Goal: Ask a question: Seek information or help from site administrators or community

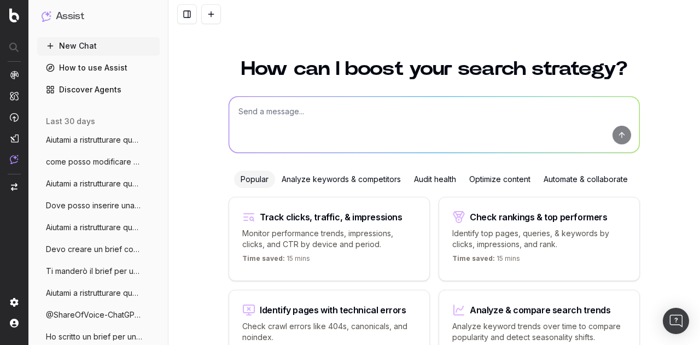
click at [391, 118] on textarea at bounding box center [434, 125] width 410 height 56
click at [430, 178] on div "Audit health" at bounding box center [434, 180] width 55 height 18
click at [502, 181] on div "Optimize content" at bounding box center [500, 180] width 74 height 18
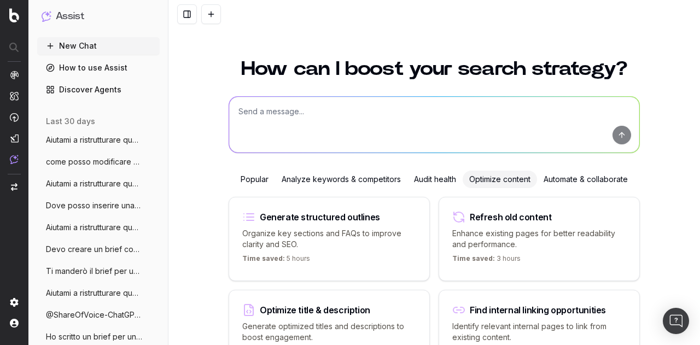
click at [425, 182] on div "Audit health" at bounding box center [434, 180] width 55 height 18
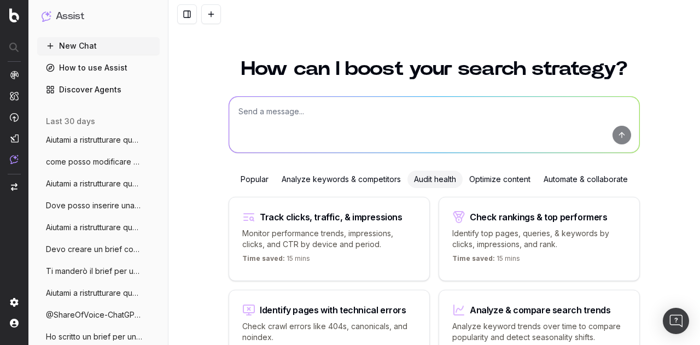
click at [572, 178] on div "Automate & collaborate" at bounding box center [585, 180] width 97 height 18
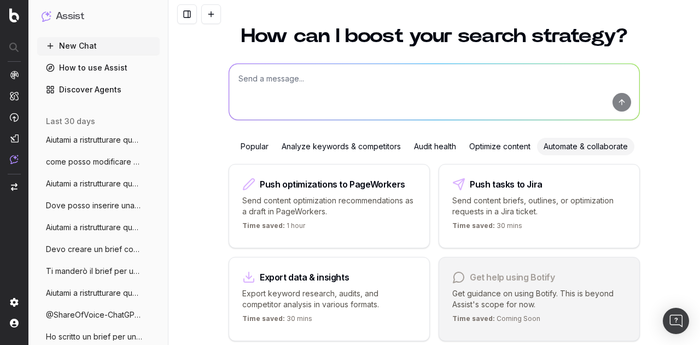
scroll to position [55, 0]
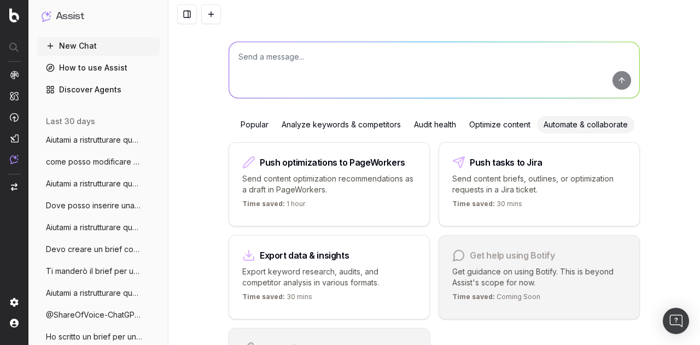
click at [502, 123] on div "Optimize content" at bounding box center [500, 125] width 74 height 18
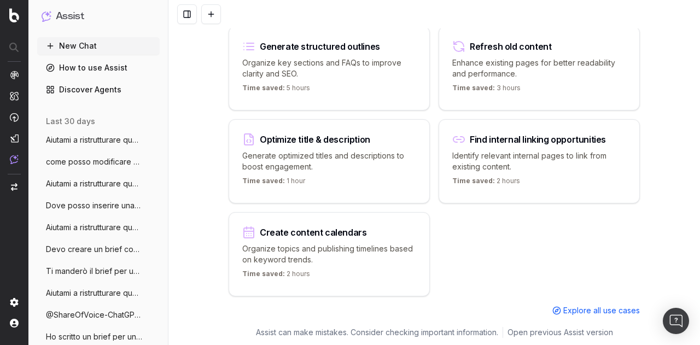
scroll to position [7, 0]
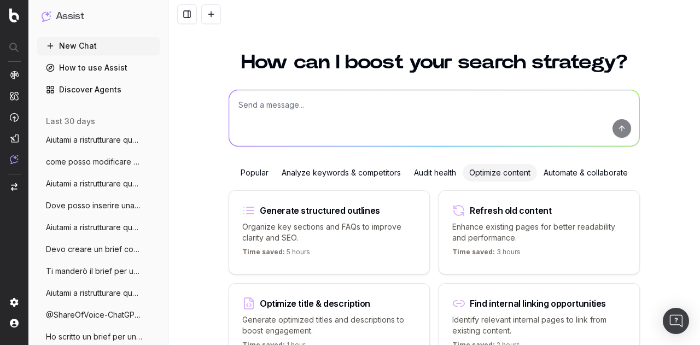
click at [514, 206] on div "Refresh old content" at bounding box center [510, 210] width 81 height 9
type textarea "Improve the readability of"
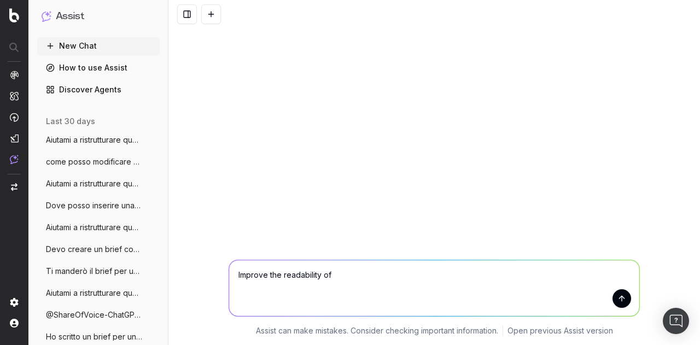
scroll to position [0, 0]
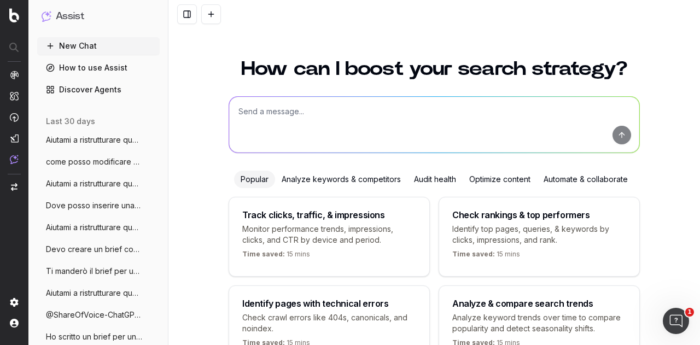
scroll to position [69, 0]
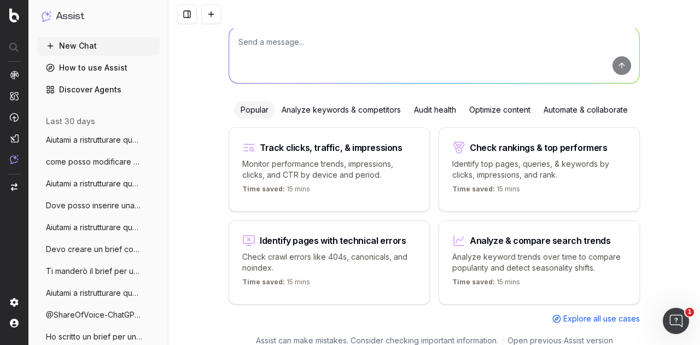
click at [428, 106] on div "Audit health" at bounding box center [434, 110] width 55 height 18
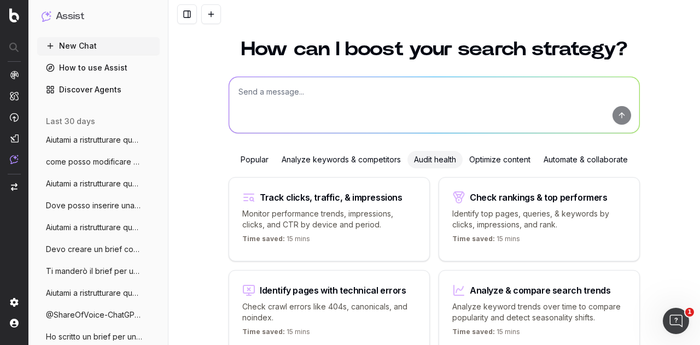
scroll to position [7, 0]
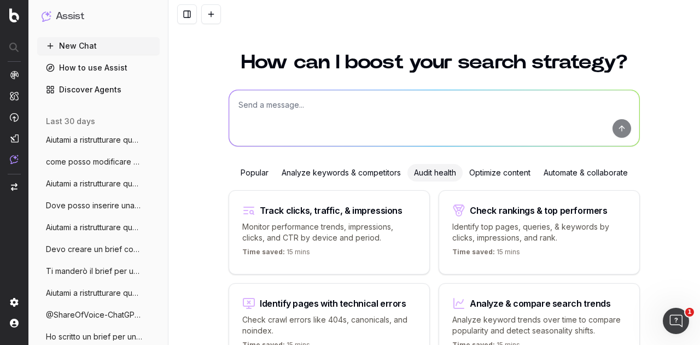
click at [383, 121] on textarea at bounding box center [434, 118] width 410 height 56
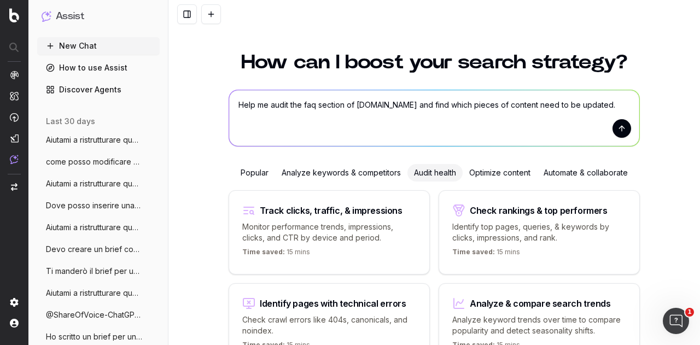
type textarea "Help me audit the faq section of [DOMAIN_NAME] and find which pieces of content…"
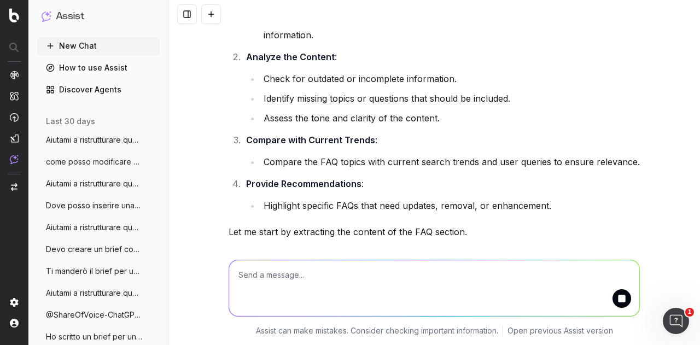
scroll to position [151, 0]
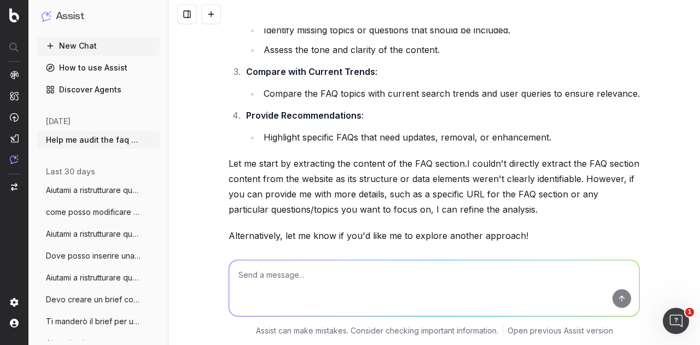
scroll to position [260, 0]
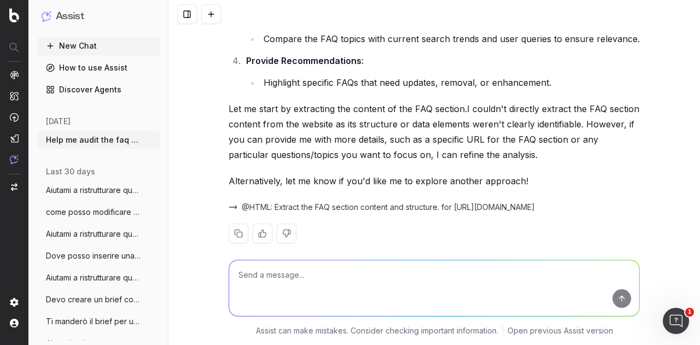
click at [351, 278] on textarea at bounding box center [434, 288] width 410 height 56
click at [413, 273] on textarea "this is the slug tha you should look for in the urls: domande-frequenti/" at bounding box center [434, 288] width 410 height 56
type textarea "this is the slug tha you should look for in the urls: /domande-frequenti/"
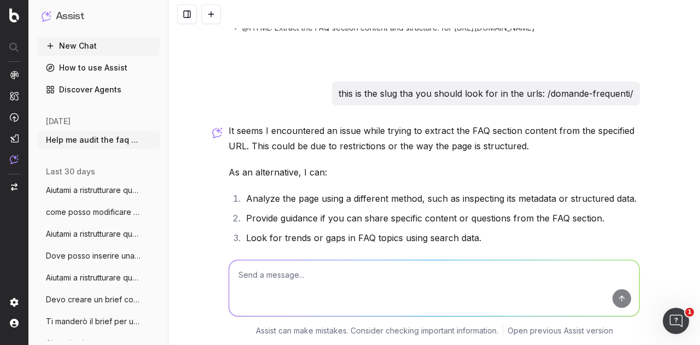
scroll to position [532, 0]
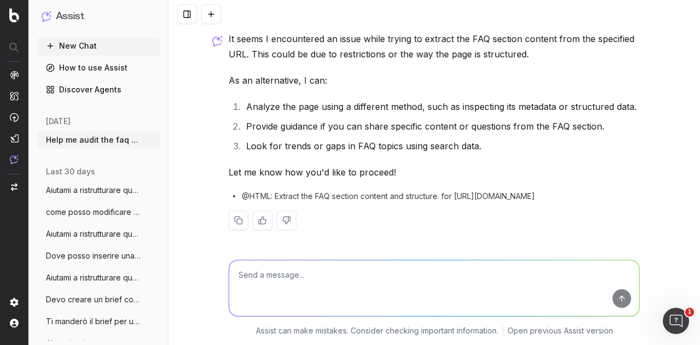
click at [372, 194] on span "@HTML: Extract the FAQ section content and structure. for [URL][DOMAIN_NAME]" at bounding box center [388, 196] width 293 height 11
click at [242, 193] on span "@HTML: Extract the FAQ section content and structure. for [URL][DOMAIN_NAME]" at bounding box center [388, 196] width 293 height 11
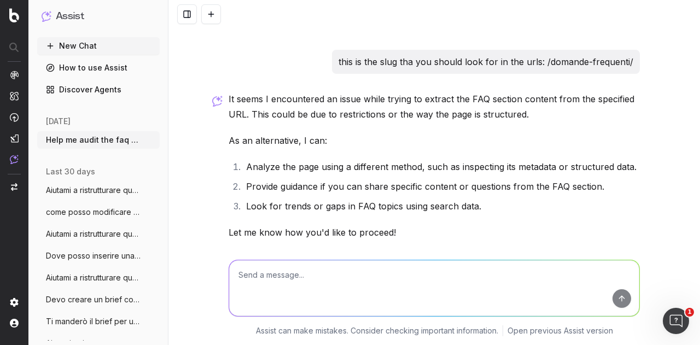
scroll to position [422, 0]
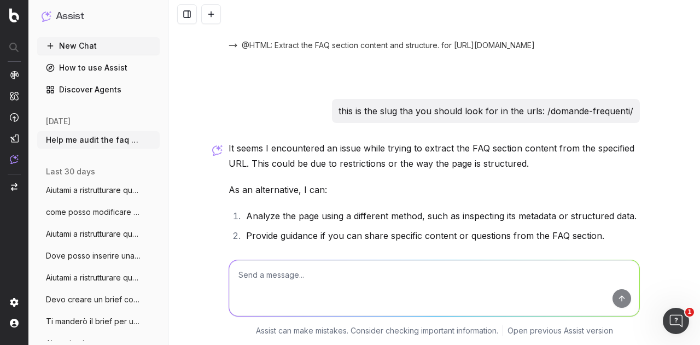
click at [314, 268] on textarea at bounding box center [434, 288] width 410 height 56
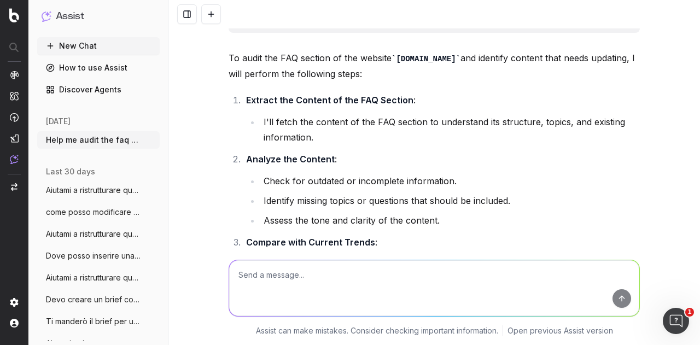
scroll to position [0, 0]
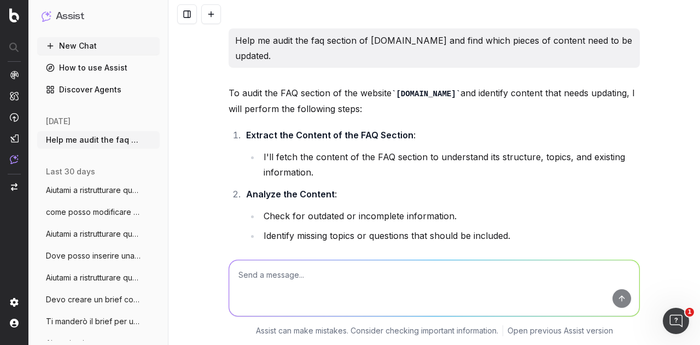
click at [307, 39] on p "Help me audit the faq section of [DOMAIN_NAME] and find which pieces of content…" at bounding box center [434, 48] width 398 height 31
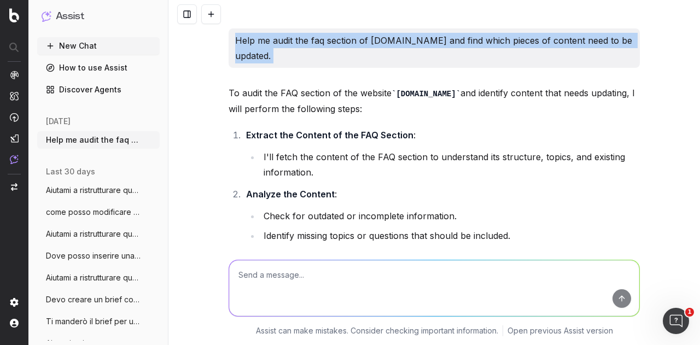
click at [307, 39] on p "Help me audit the faq section of [DOMAIN_NAME] and find which pieces of content…" at bounding box center [434, 48] width 398 height 31
copy p "Help me audit the faq section of [DOMAIN_NAME] and find which pieces of content…"
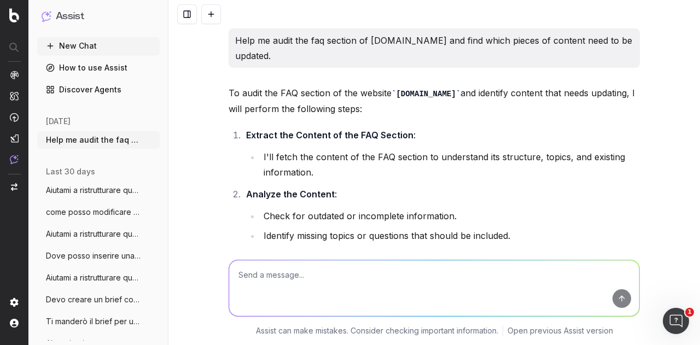
click at [275, 276] on textarea at bounding box center [434, 288] width 410 height 56
paste textarea "Help me audit the faq section of [DOMAIN_NAME] and find which pieces of content…"
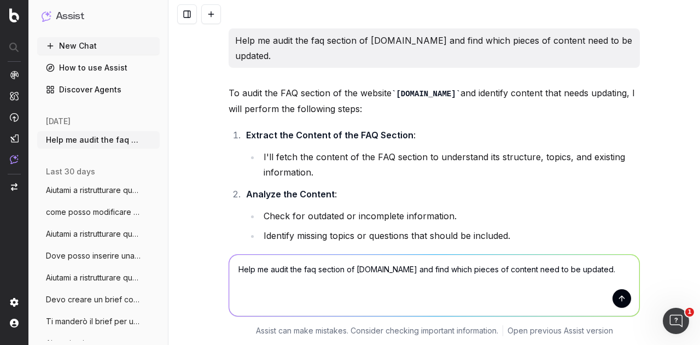
click at [303, 266] on textarea "Help me audit the faq section of [DOMAIN_NAME] and find which pieces of content…" at bounding box center [434, 285] width 410 height 61
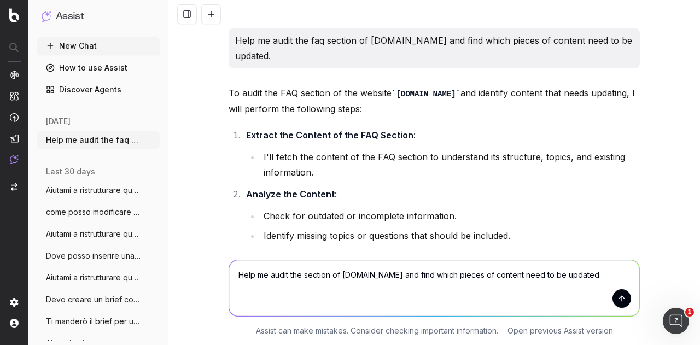
click at [331, 279] on textarea "Help me audit the section of [DOMAIN_NAME] and find which pieces of content nee…" at bounding box center [434, 288] width 410 height 56
click at [328, 277] on textarea "Help me audit the section of [DOMAIN_NAME] and find which pieces of content nee…" at bounding box center [434, 288] width 410 height 56
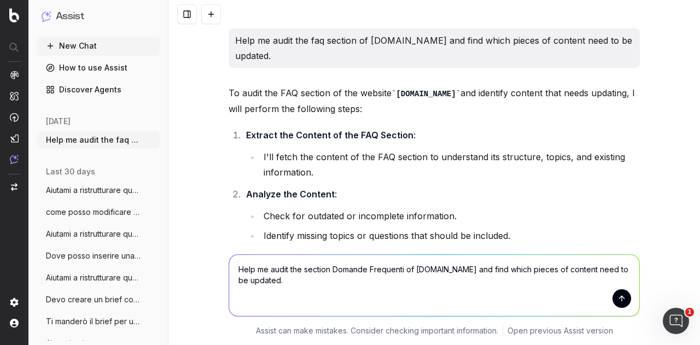
click at [630, 300] on textarea "Help me audit the section Domande Frequenti of [DOMAIN_NAME] and find which pie…" at bounding box center [434, 285] width 410 height 61
type textarea "Help me audit the section Domande Frequenti of [DOMAIN_NAME] and find which pie…"
click at [619, 301] on button "submit" at bounding box center [622, 298] width 19 height 19
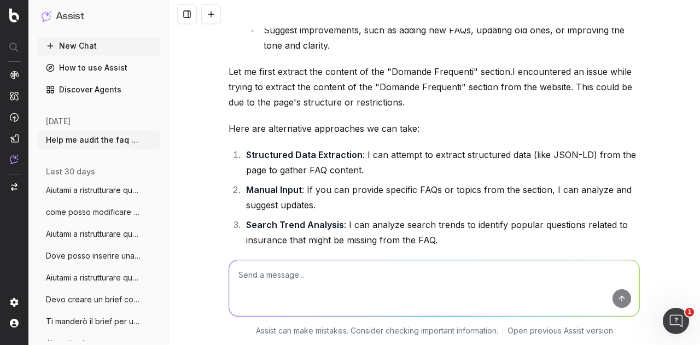
scroll to position [1098, 0]
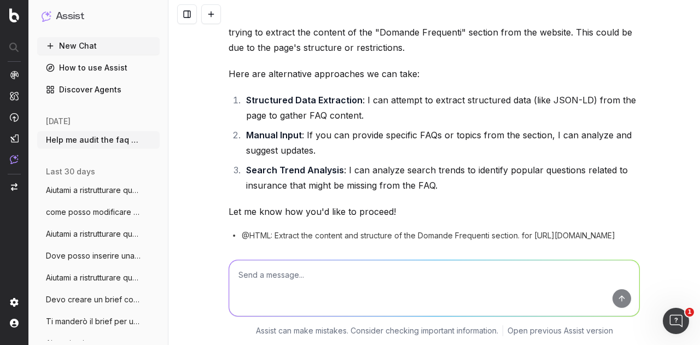
click at [378, 286] on textarea at bounding box center [434, 288] width 410 height 56
paste textarea "[URL][DOMAIN_NAME]"
type textarea "[URL][DOMAIN_NAME]"
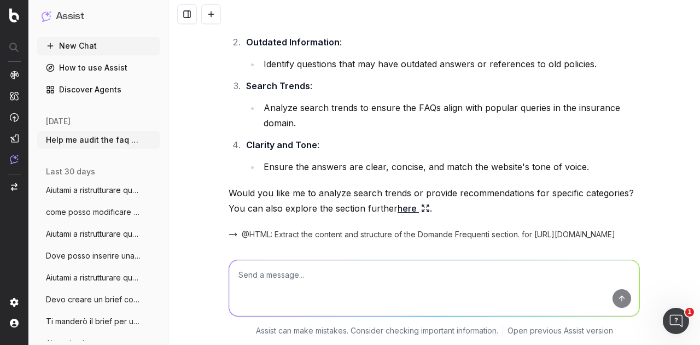
scroll to position [2070, 0]
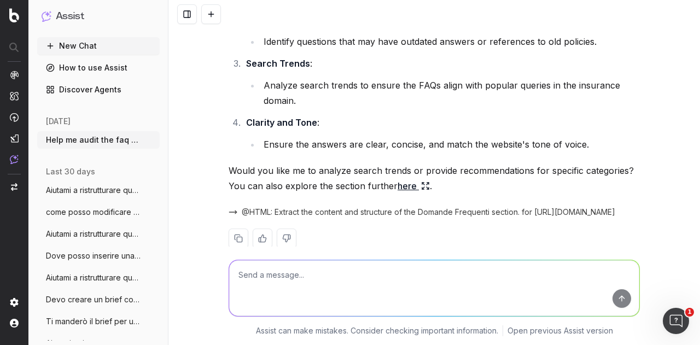
click at [409, 187] on link "here" at bounding box center [414, 185] width 32 height 15
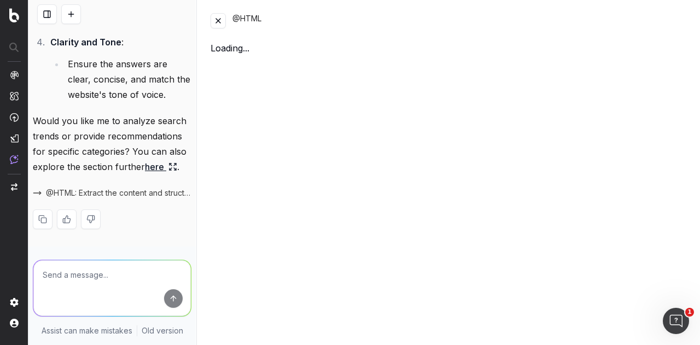
scroll to position [3726, 0]
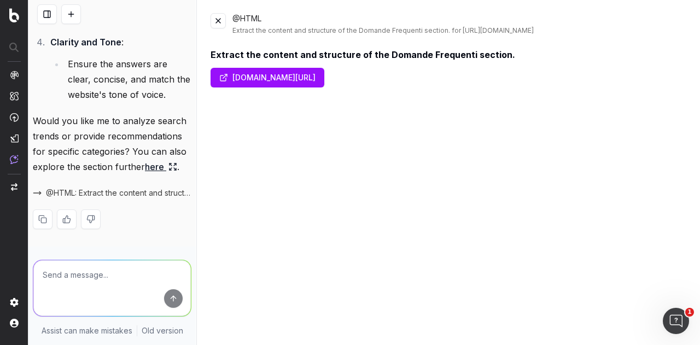
click at [217, 20] on button at bounding box center [218, 20] width 15 height 15
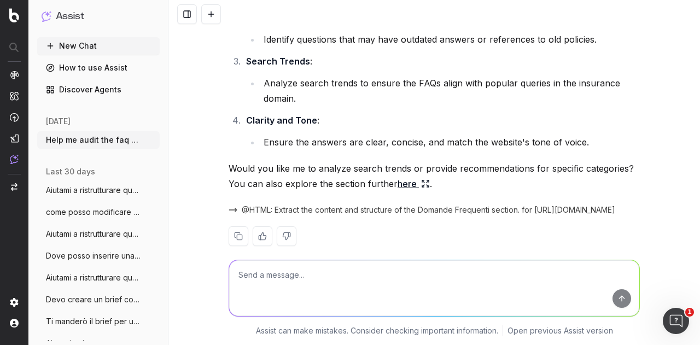
scroll to position [2088, 0]
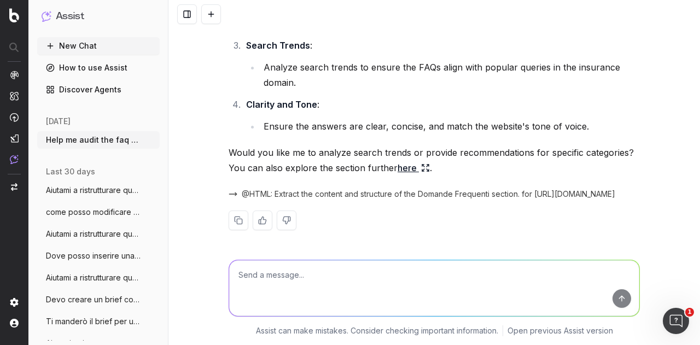
click at [323, 270] on textarea at bounding box center [434, 288] width 410 height 56
type textarea "I want you to access each article in the section and tell me if it needs to be …"
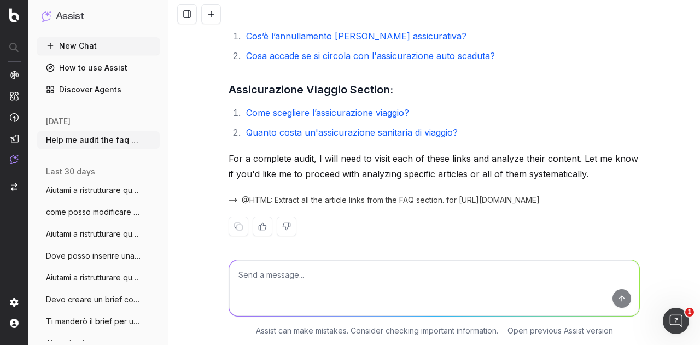
scroll to position [2652, 0]
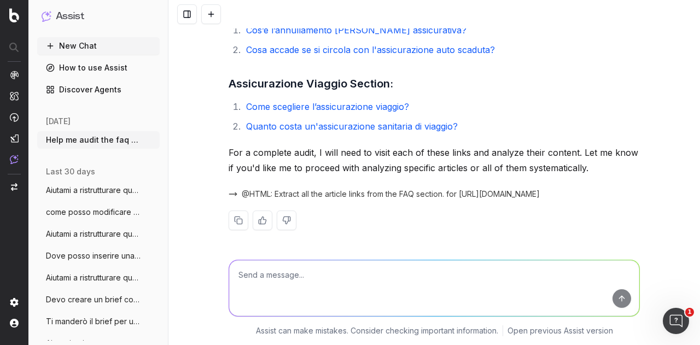
click at [426, 276] on textarea at bounding box center [434, 288] width 410 height 56
type textarea "yes all of them"
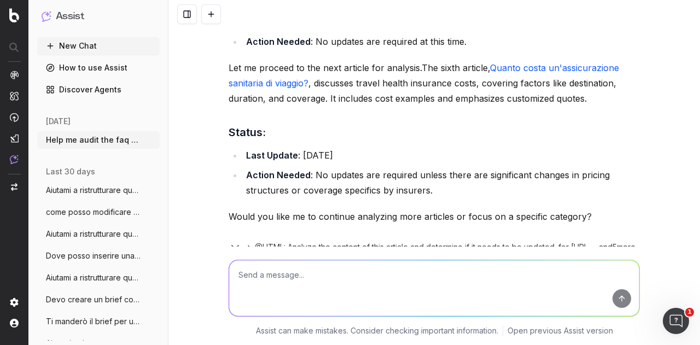
scroll to position [3740, 0]
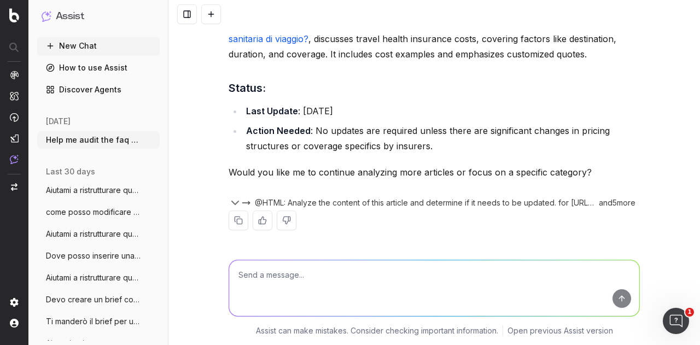
click at [445, 274] on textarea at bounding box center [434, 288] width 410 height 56
type textarea "focus on the rc auto ones"
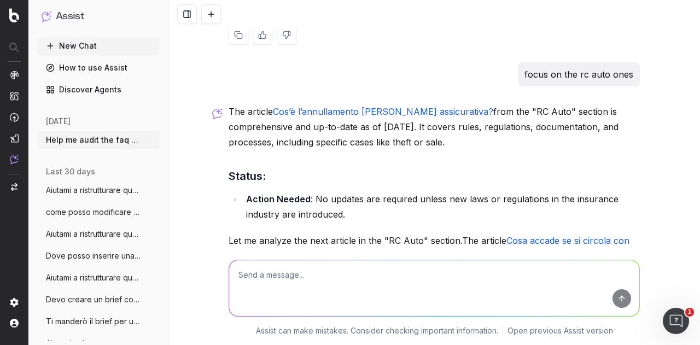
scroll to position [4138, 0]
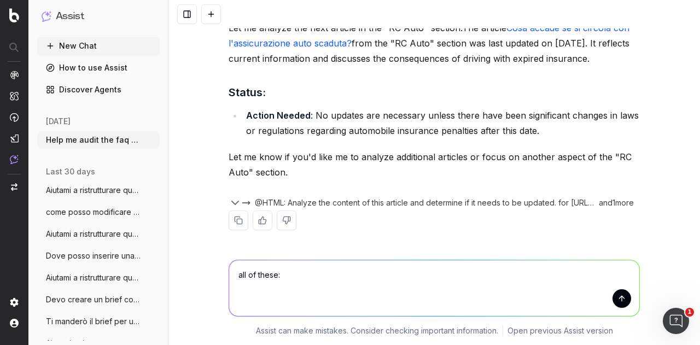
paste textarea "Lor’i d’sitametconse adipi elitsed doeiusmodtem? Inci utlabo et do magnaal eni …"
type textarea "lor ip dolor: Sit’a c’adipiscingel seddo eiusmod temporincidi? Utla etdolo ma a…"
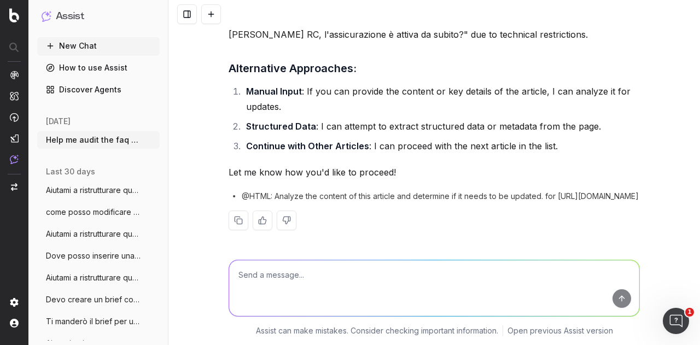
scroll to position [4774, 0]
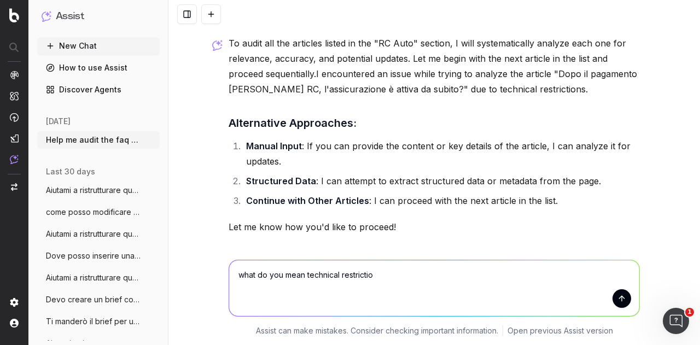
type textarea "what do you mean technical restriction"
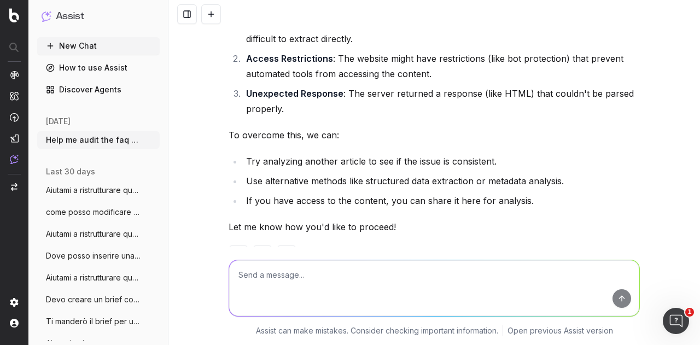
scroll to position [5194, 0]
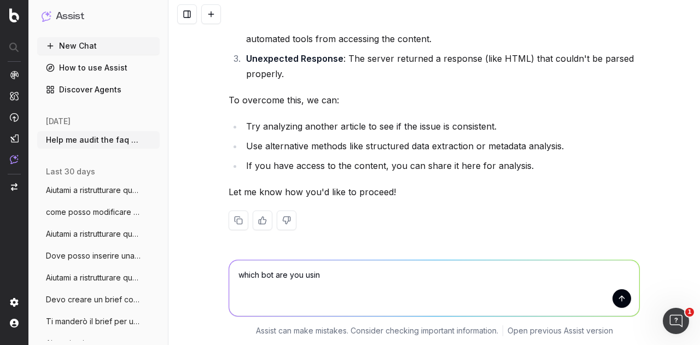
type textarea "which bot are you using"
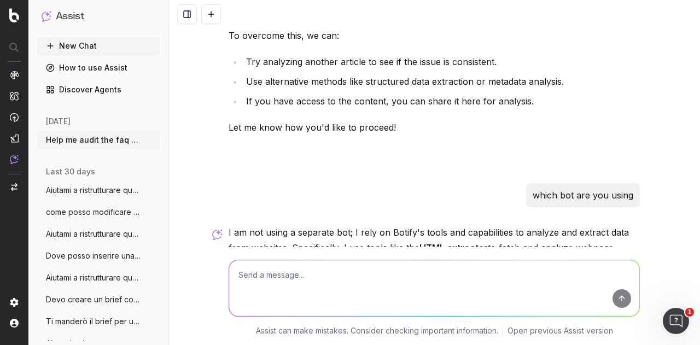
scroll to position [5249, 0]
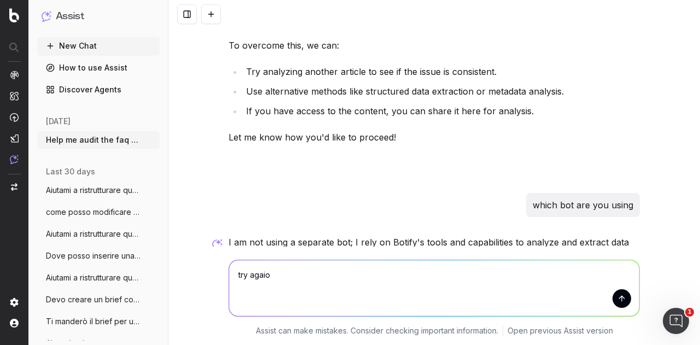
type textarea "try agaion"
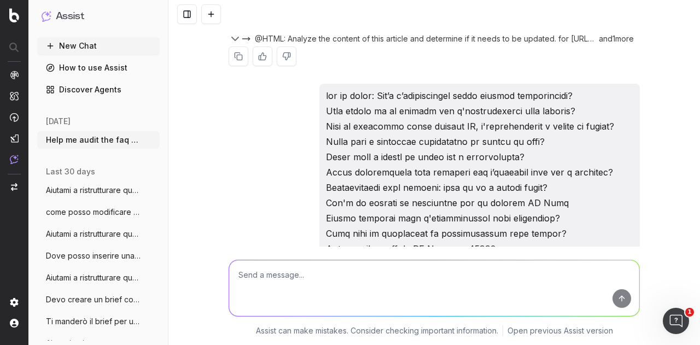
scroll to position [4315, 0]
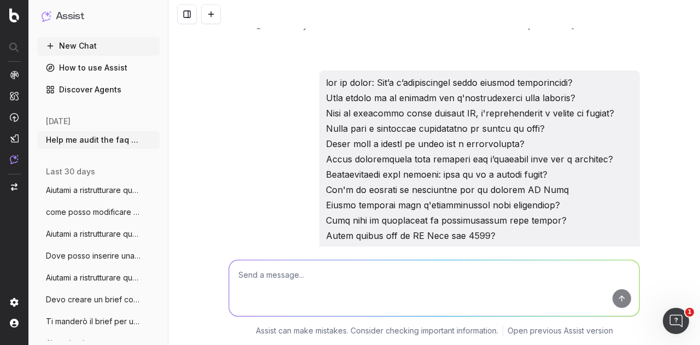
click at [306, 279] on textarea at bounding box center [434, 288] width 410 height 56
paste textarea "[URL][DOMAIN_NAME]"
type textarea "[URL][DOMAIN_NAME]"
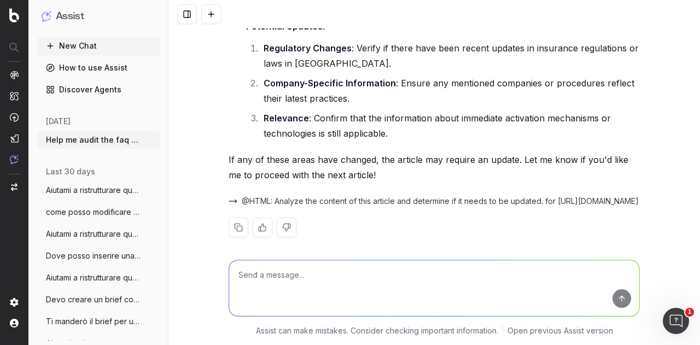
scroll to position [6118, 0]
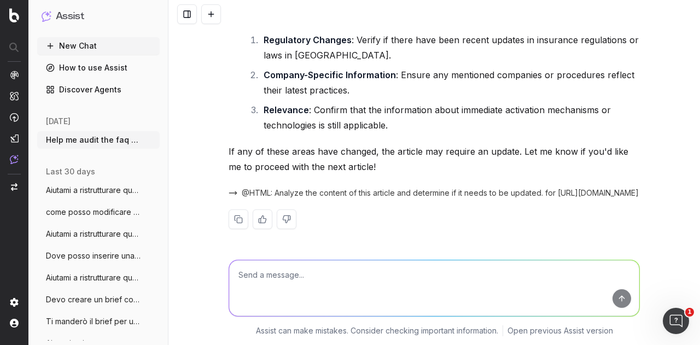
click at [474, 192] on span "@HTML: Analyze the content of this article and determine if it needs to be upda…" at bounding box center [440, 193] width 397 height 11
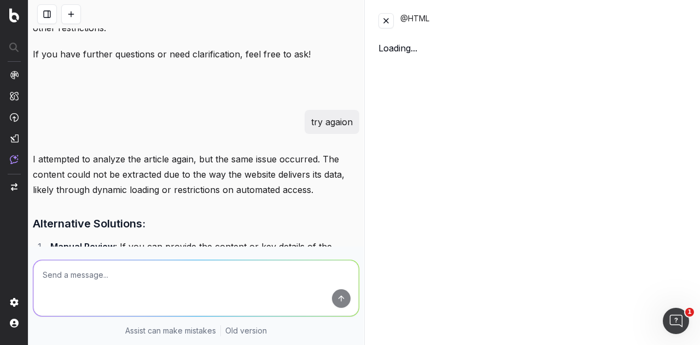
scroll to position [6730, 0]
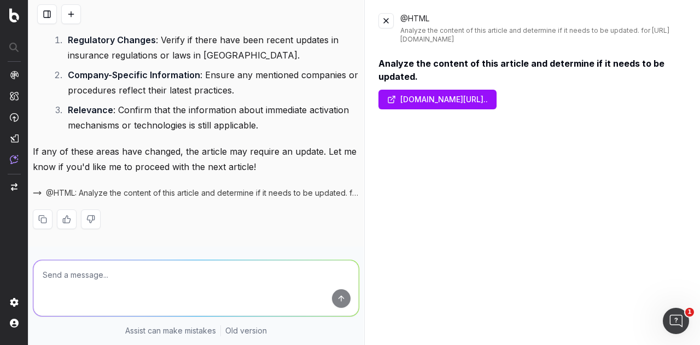
click at [383, 20] on button at bounding box center [385, 20] width 15 height 15
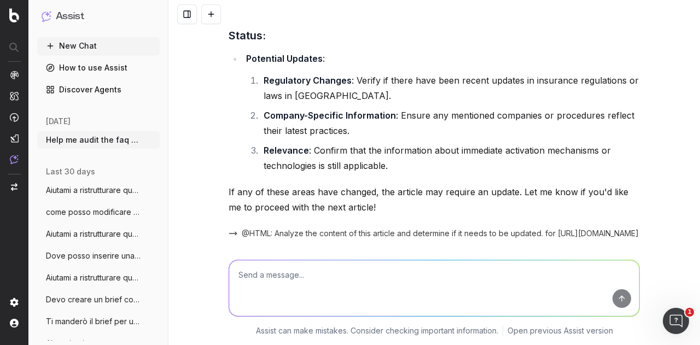
scroll to position [6118, 0]
